Goal: Task Accomplishment & Management: Use online tool/utility

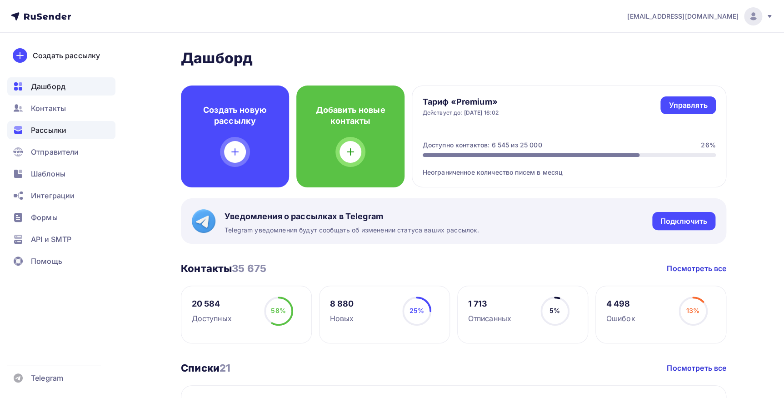
click at [63, 128] on span "Рассылки" at bounding box center [48, 129] width 35 height 11
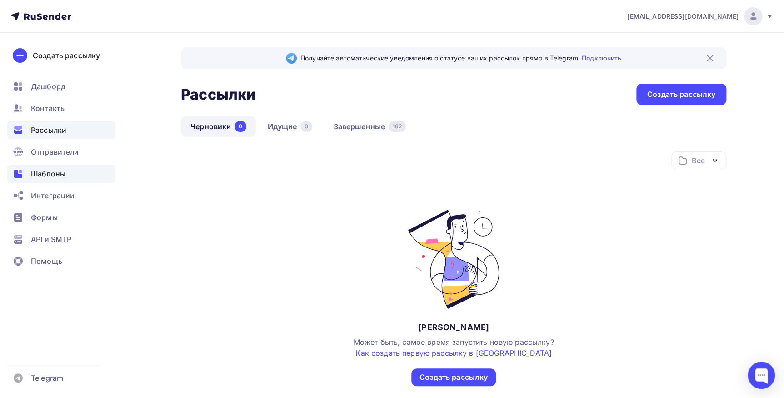
click at [45, 177] on span "Шаблоны" at bounding box center [48, 173] width 35 height 11
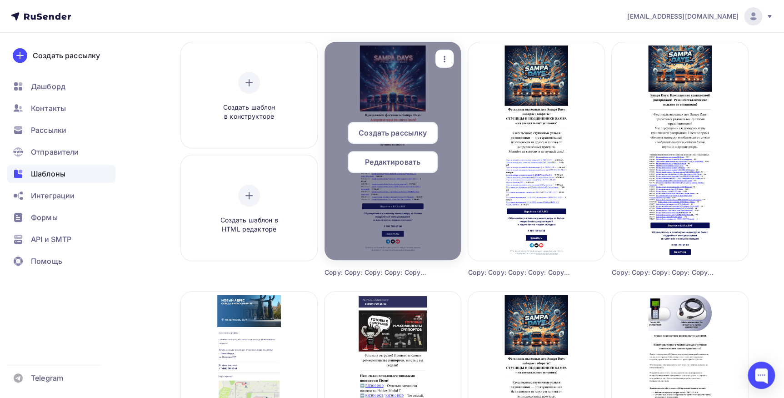
scroll to position [165, 0]
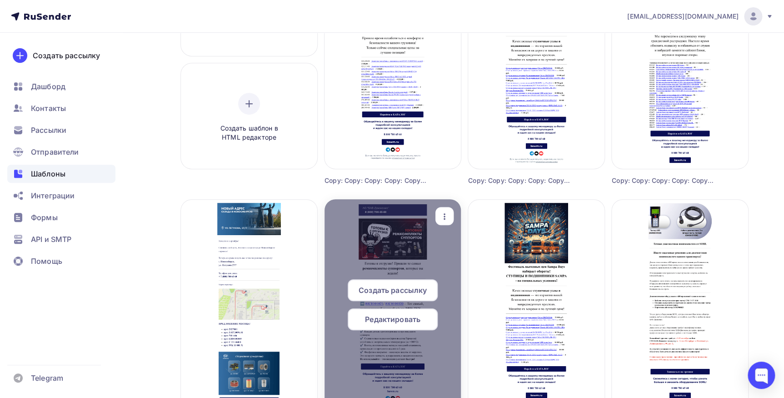
click at [402, 318] on span "Редактировать" at bounding box center [392, 319] width 55 height 11
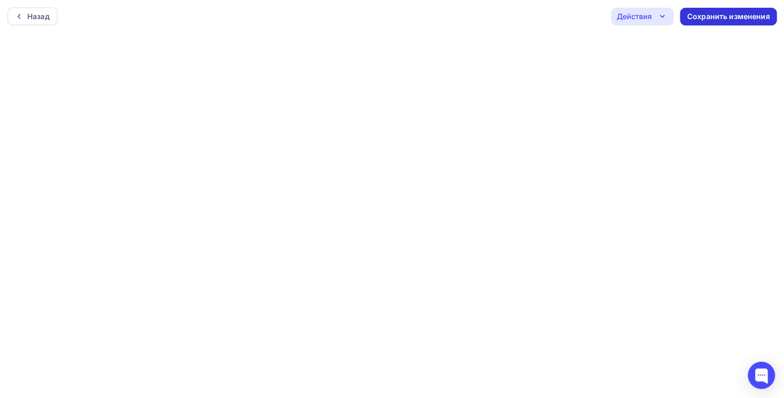
click at [715, 23] on div "Сохранить изменения" at bounding box center [728, 17] width 97 height 18
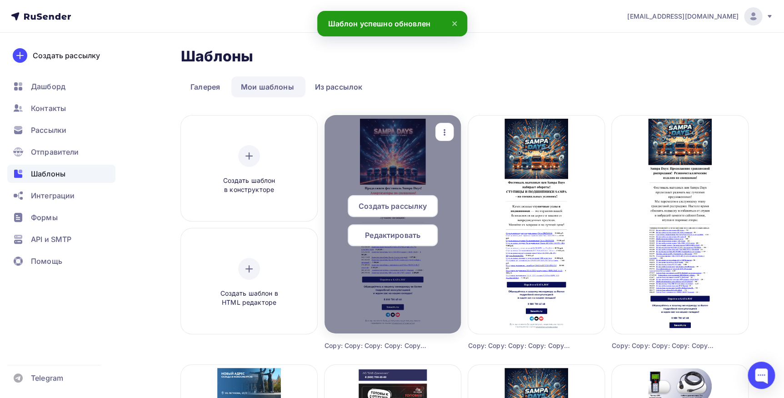
click at [442, 132] on icon "button" at bounding box center [444, 132] width 11 height 11
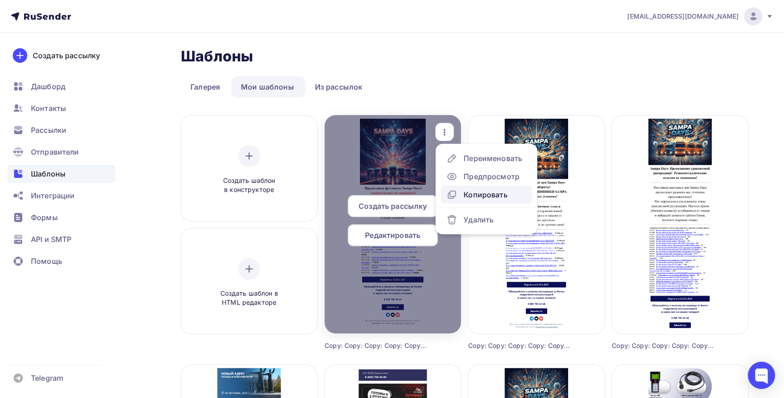
click at [473, 192] on div "Копировать" at bounding box center [485, 194] width 44 height 11
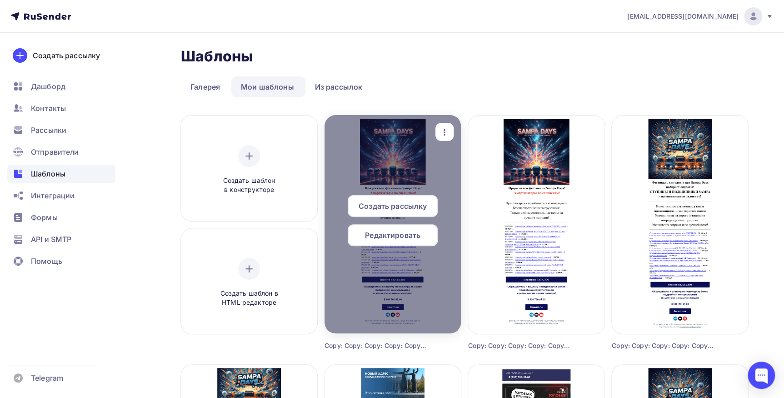
click at [368, 237] on span "Редактировать" at bounding box center [392, 234] width 55 height 11
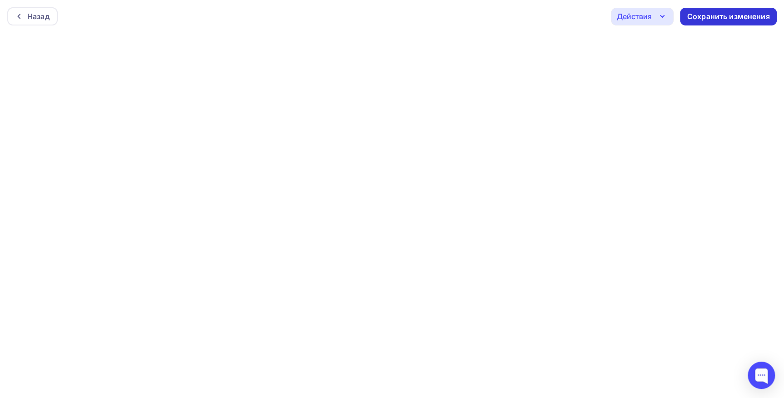
click at [758, 13] on div "Сохранить изменения" at bounding box center [728, 16] width 83 height 10
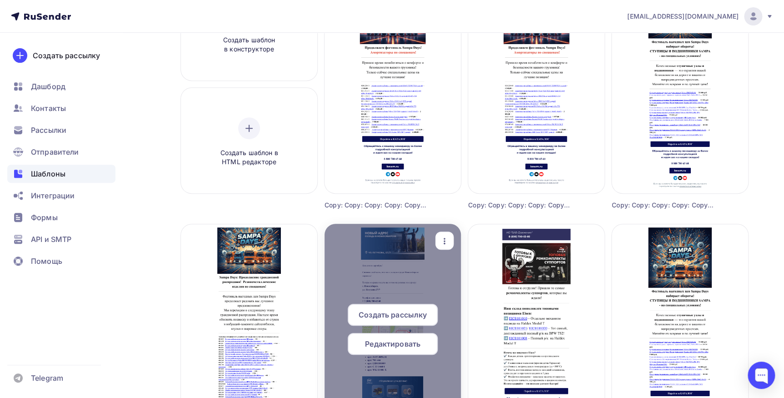
scroll to position [41, 0]
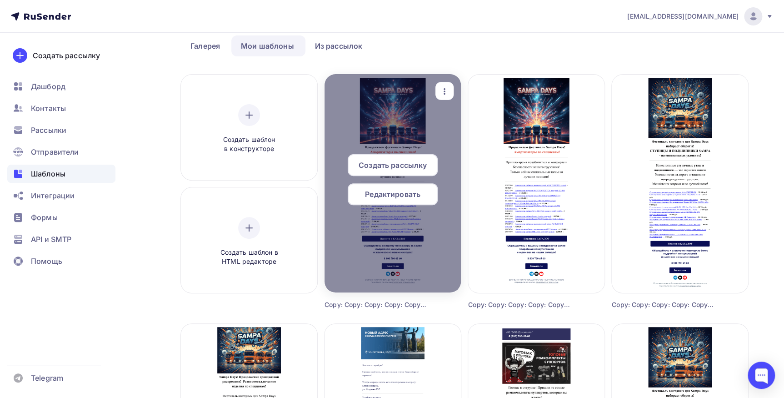
click at [451, 92] on div "button" at bounding box center [444, 91] width 18 height 18
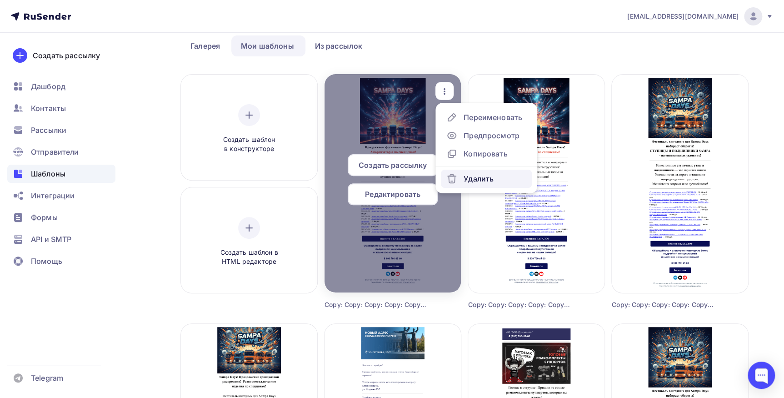
click at [483, 175] on div "Удалить" at bounding box center [478, 178] width 30 height 11
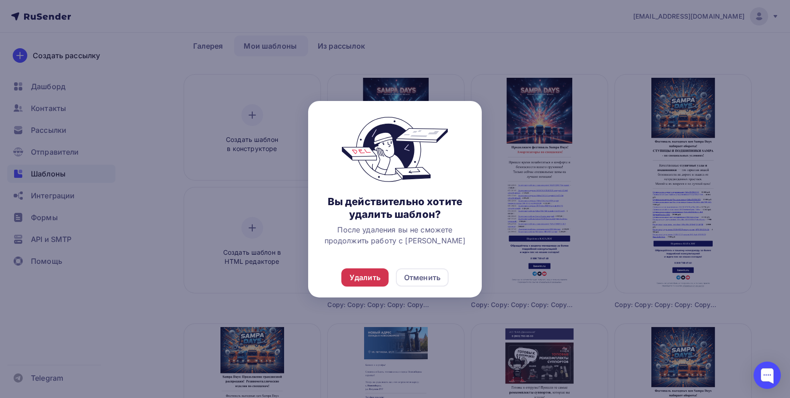
click at [368, 272] on div "Удалить" at bounding box center [364, 277] width 31 height 11
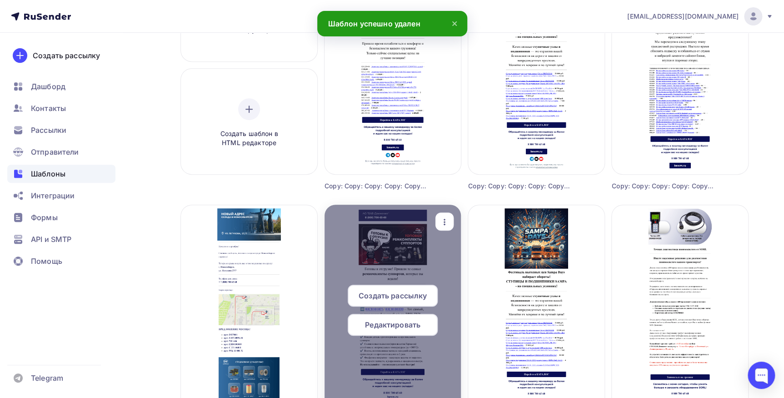
scroll to position [165, 0]
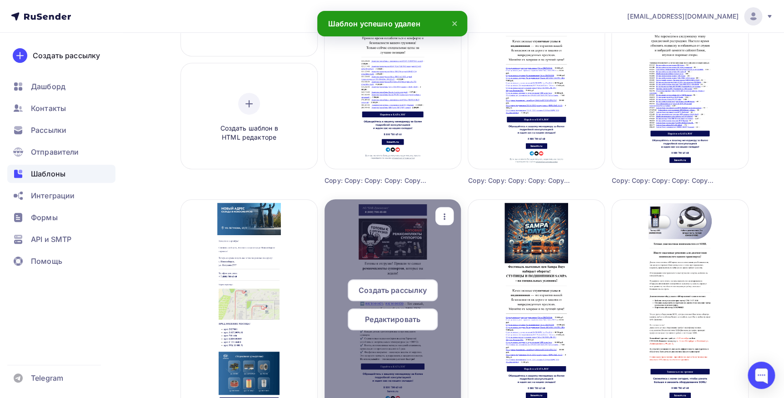
click at [439, 219] on icon "button" at bounding box center [444, 216] width 11 height 11
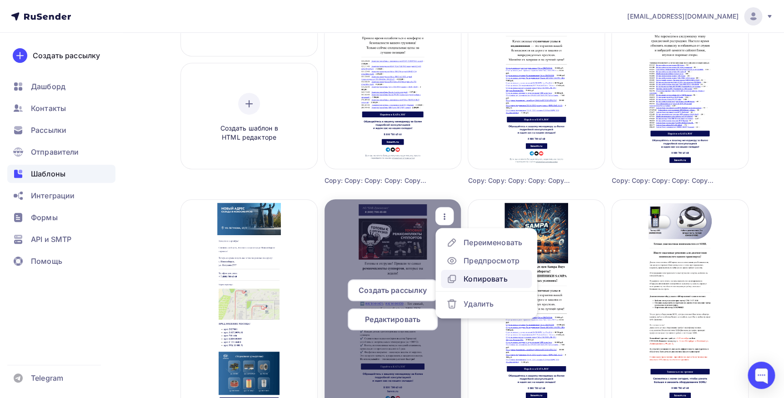
click at [457, 274] on icon at bounding box center [451, 278] width 11 height 11
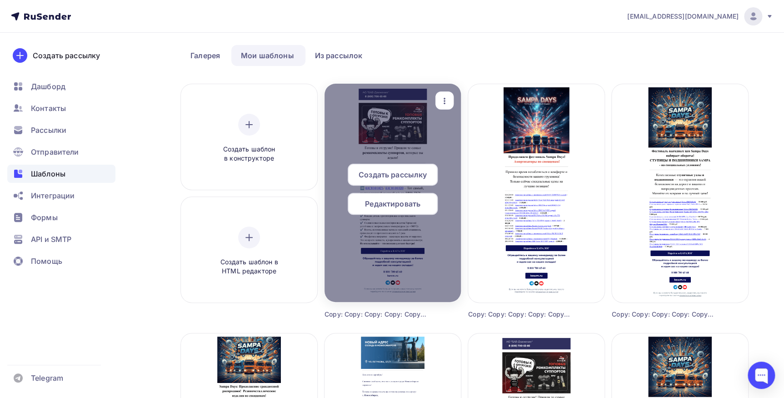
scroll to position [0, 0]
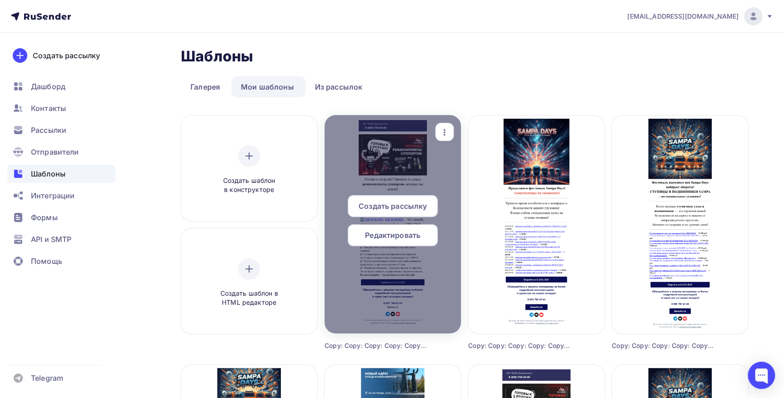
click at [383, 202] on span "Создать рассылку" at bounding box center [393, 205] width 68 height 11
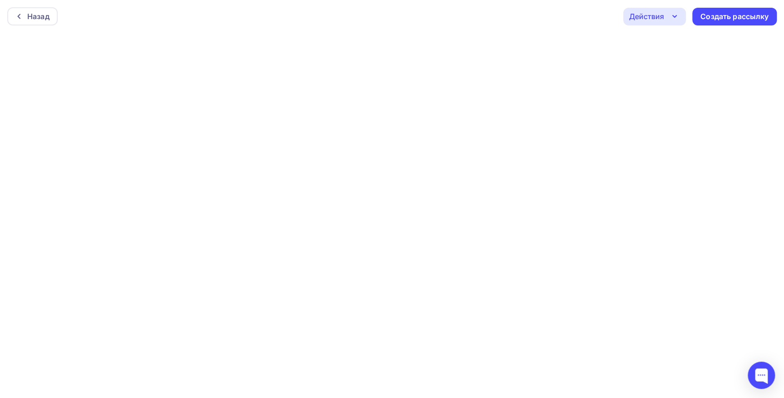
click at [653, 13] on div "Действия" at bounding box center [646, 16] width 35 height 11
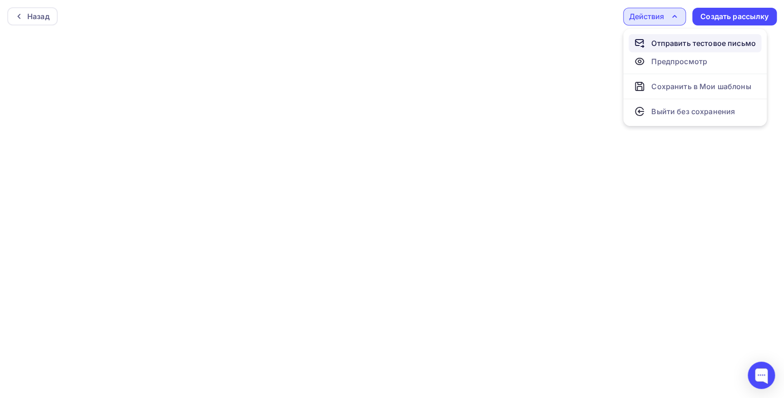
click at [651, 41] on div "Отправить тестовое письмо" at bounding box center [703, 43] width 105 height 11
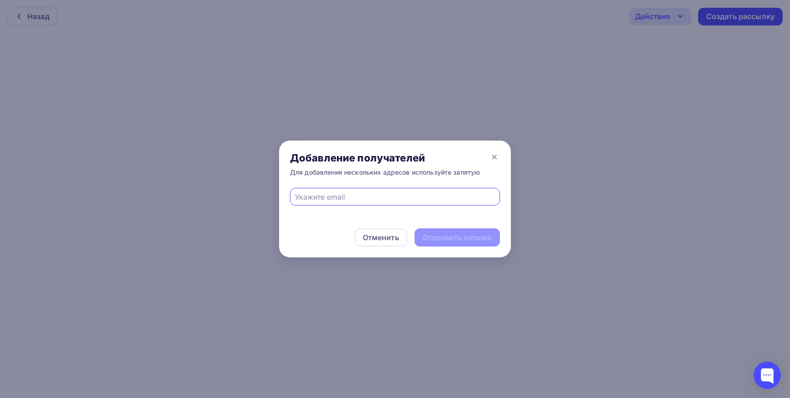
click at [365, 198] on input "text" at bounding box center [394, 196] width 199 height 11
type input "[EMAIL_ADDRESS][DOMAIN_NAME]"
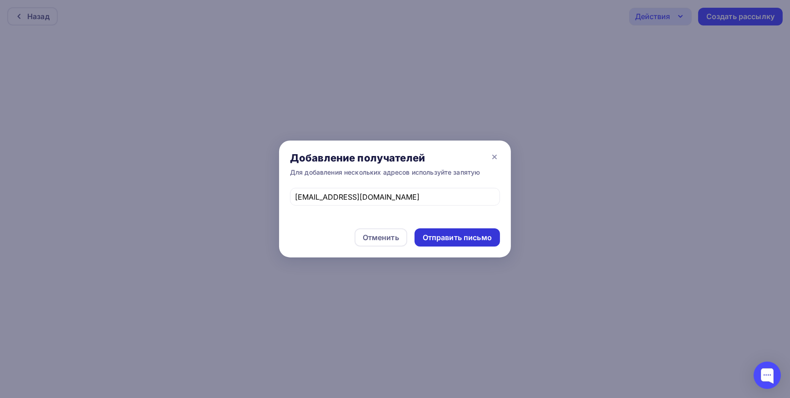
click at [443, 241] on div "Отправить письмо" at bounding box center [457, 237] width 69 height 10
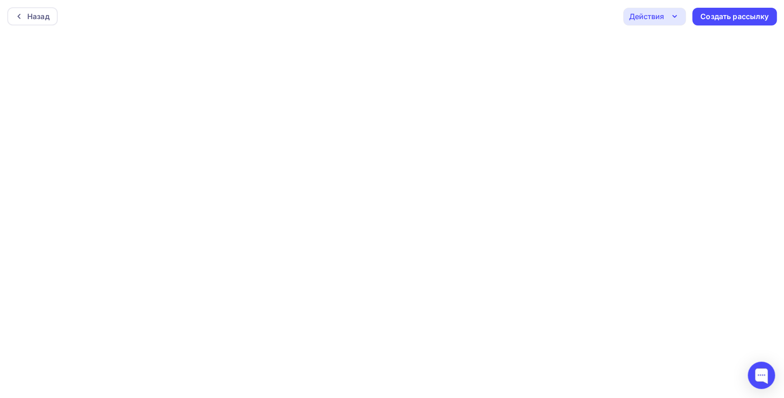
click at [654, 11] on div "Действия" at bounding box center [646, 16] width 35 height 11
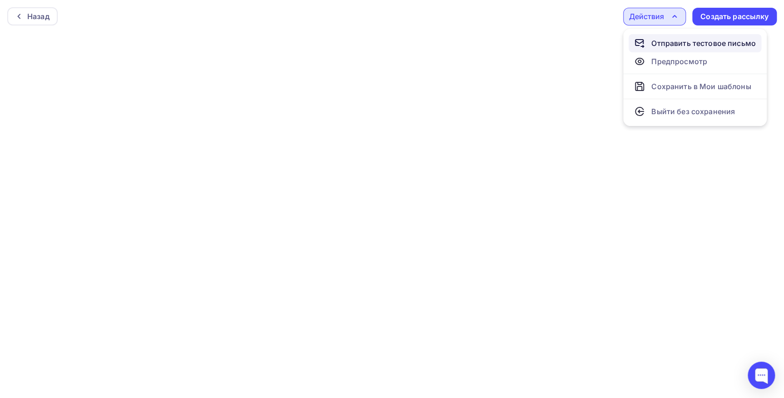
click at [660, 46] on div "Отправить тестовое письмо" at bounding box center [703, 43] width 105 height 11
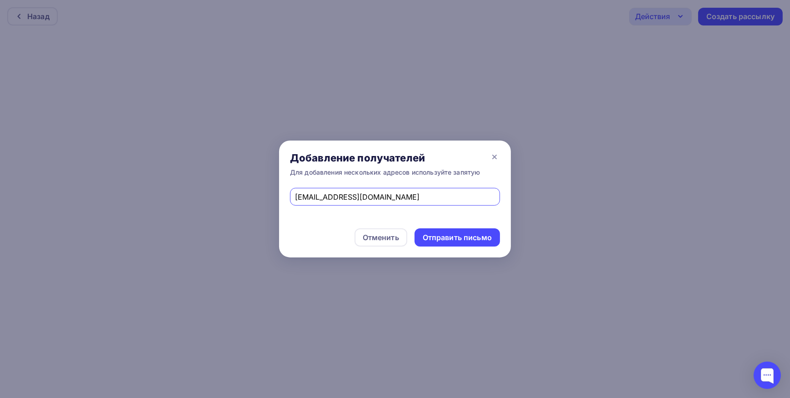
drag, startPoint x: 431, startPoint y: 192, endPoint x: 244, endPoint y: 197, distance: 186.8
click at [244, 197] on div "Добавление получателей Для добавления нескольких адресов используйте запятую [E…" at bounding box center [395, 199] width 790 height 398
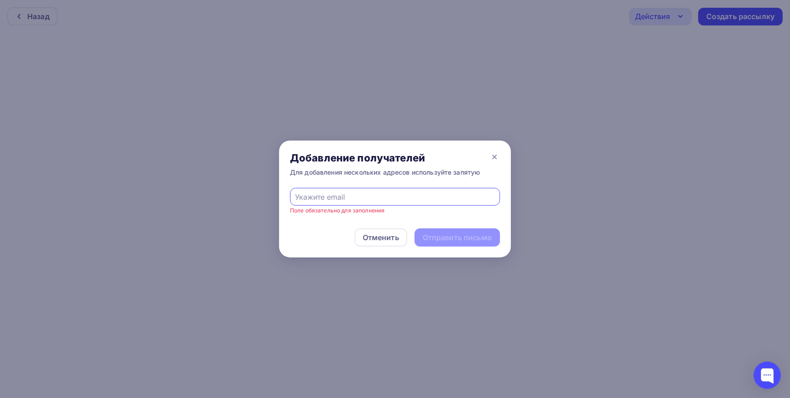
click at [309, 198] on input "text" at bounding box center [394, 196] width 199 height 11
type input "[EMAIL_ADDRESS][DOMAIN_NAME]"
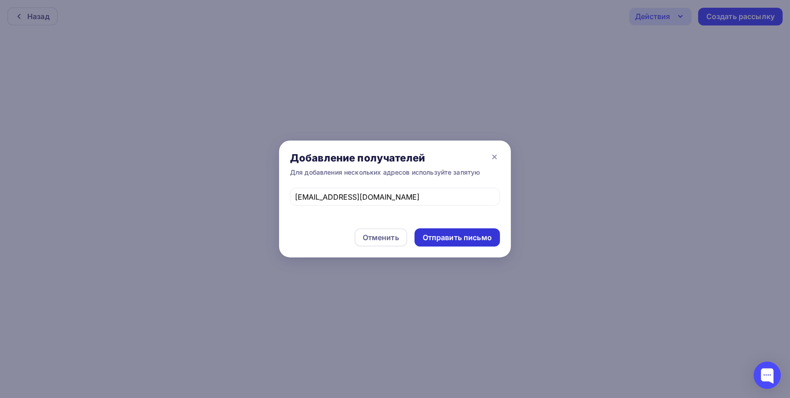
click at [442, 242] on div "Отправить письмо" at bounding box center [457, 237] width 69 height 10
